Goal: Navigation & Orientation: Understand site structure

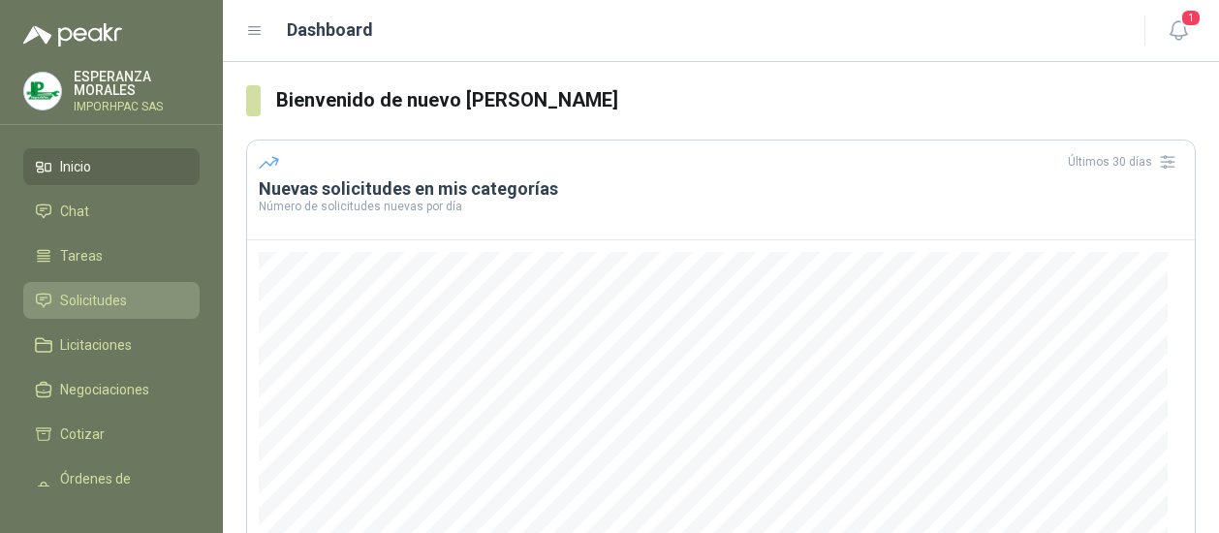
click at [109, 297] on span "Solicitudes" at bounding box center [93, 300] width 67 height 21
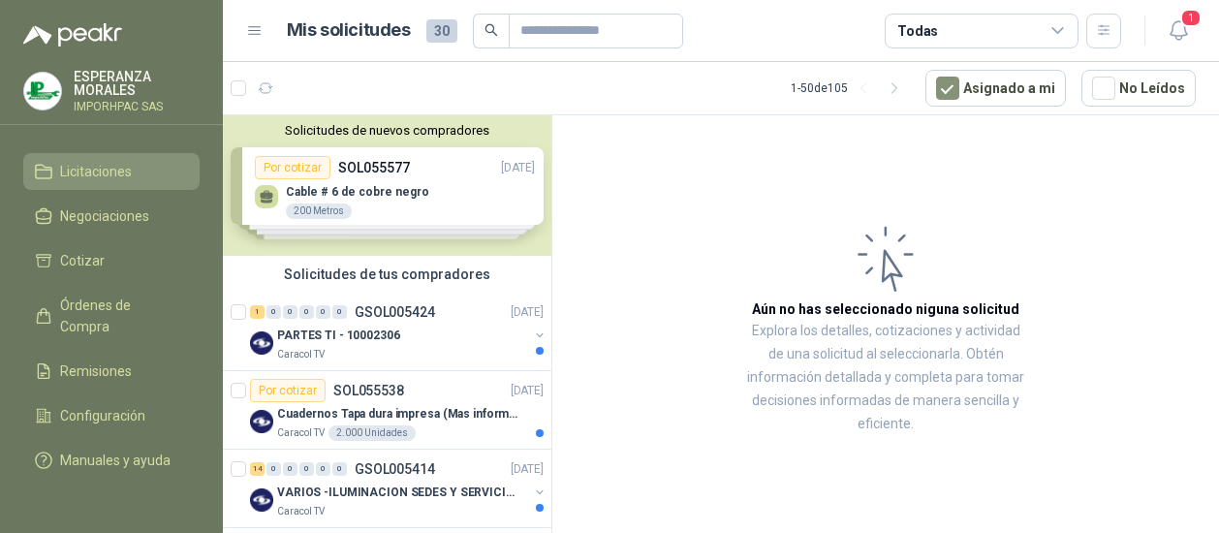
scroll to position [194, 0]
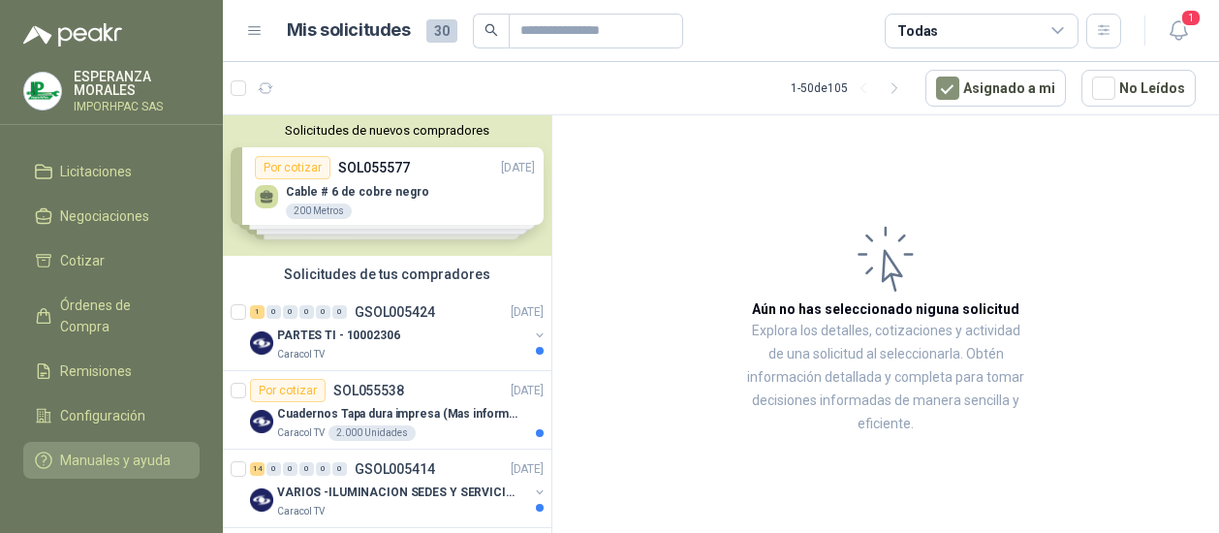
click at [77, 449] on span "Manuales y ayuda" at bounding box center [115, 459] width 110 height 21
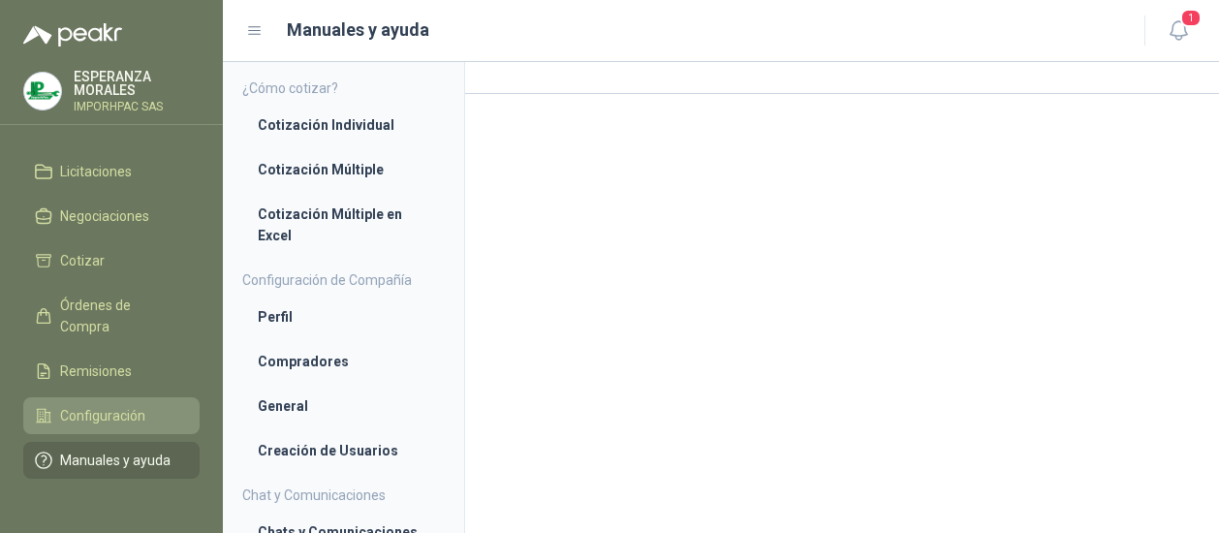
click at [71, 405] on span "Configuración" at bounding box center [102, 415] width 85 height 21
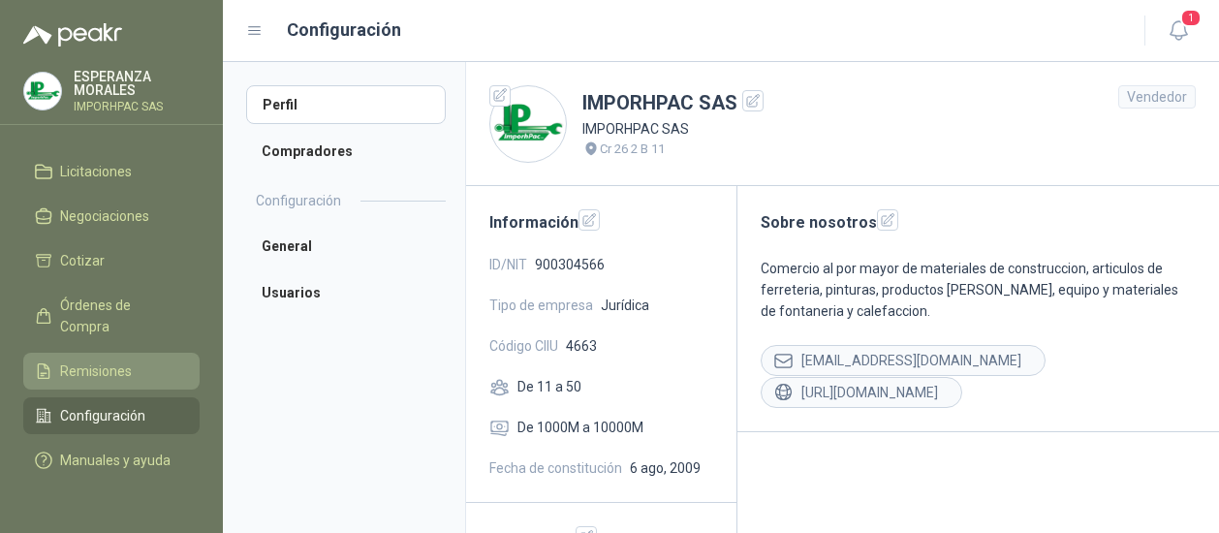
click at [68, 360] on span "Remisiones" at bounding box center [96, 370] width 72 height 21
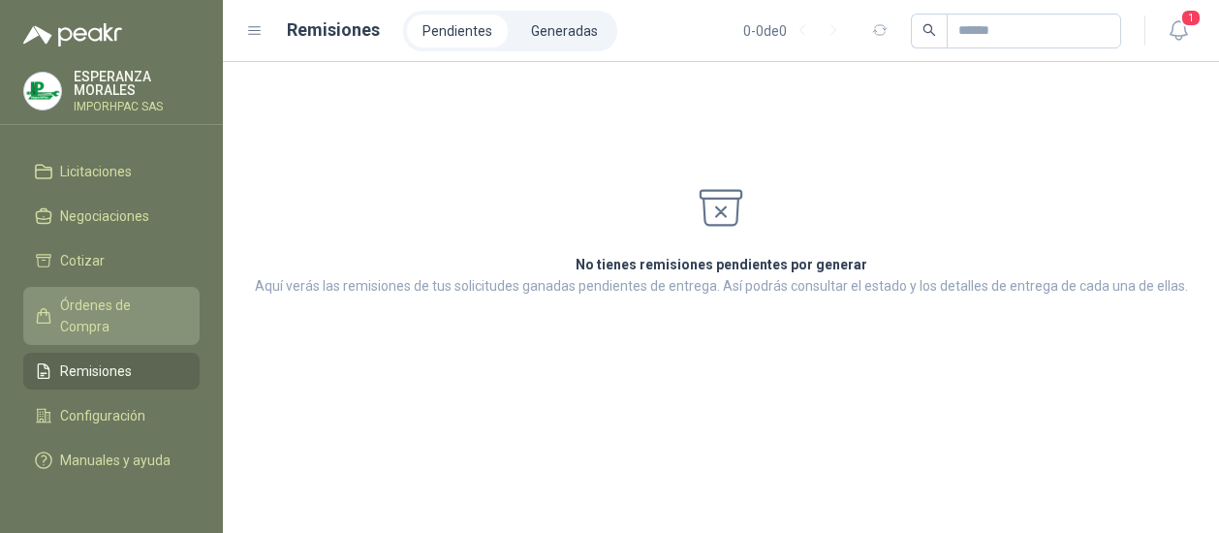
click at [90, 298] on span "Órdenes de Compra" at bounding box center [120, 315] width 121 height 43
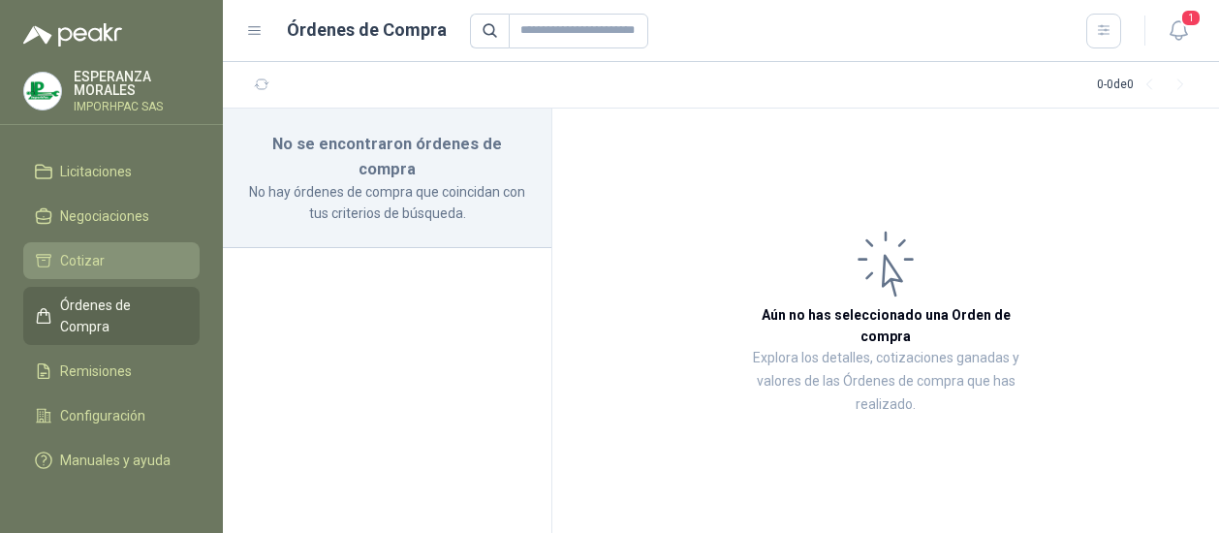
click at [85, 250] on span "Cotizar" at bounding box center [82, 260] width 45 height 21
